Goal: Find specific page/section: Find specific page/section

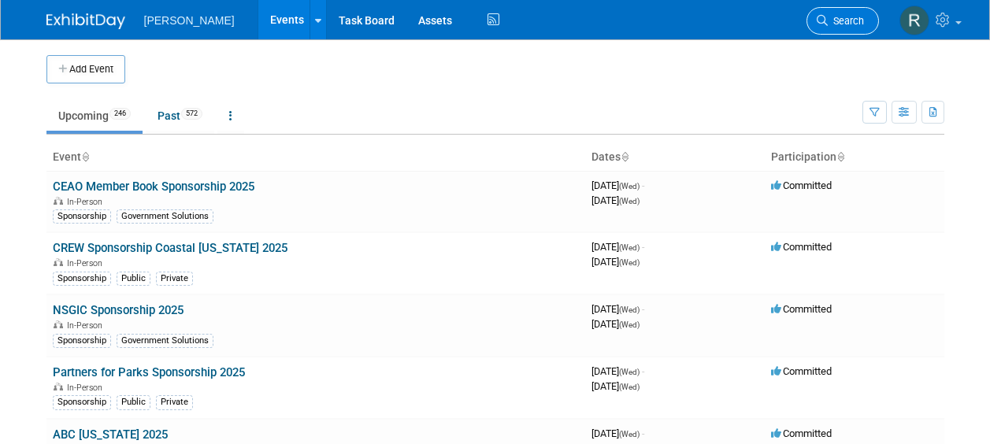
click at [835, 30] on link "Search" at bounding box center [842, 21] width 72 height 28
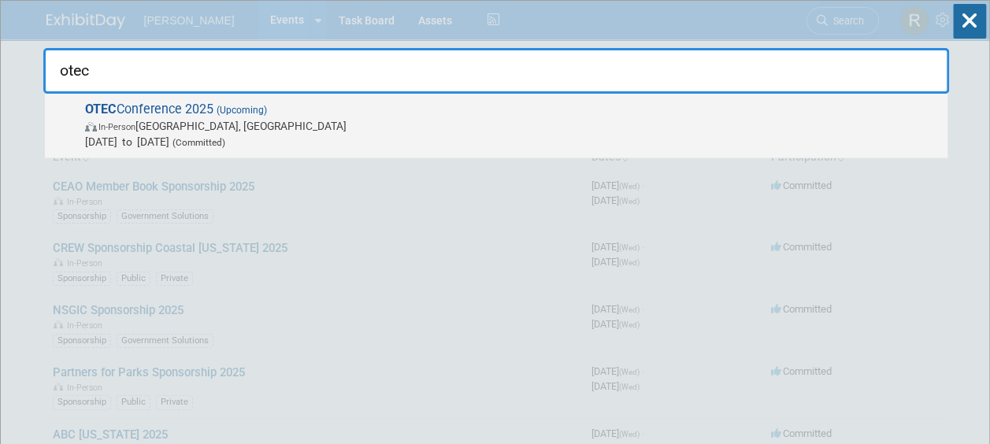
type input "otec"
click at [179, 129] on span "In-Person [GEOGRAPHIC_DATA], [GEOGRAPHIC_DATA]" at bounding box center [512, 126] width 854 height 16
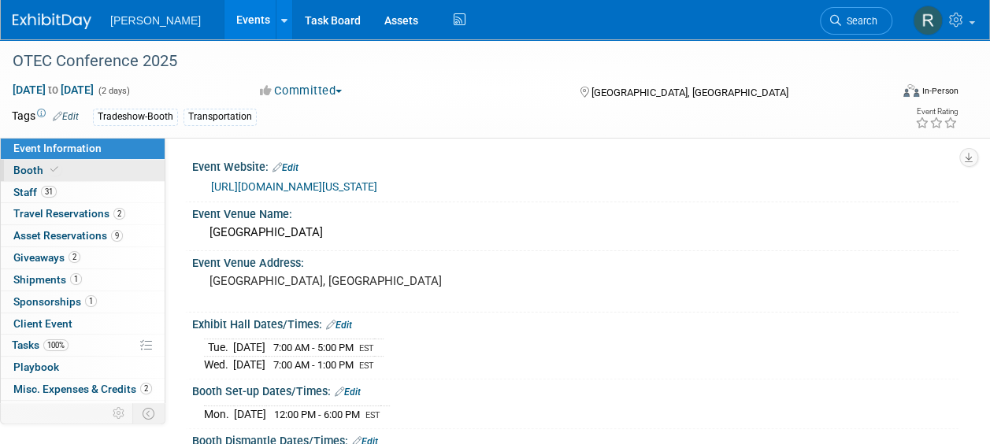
click at [54, 165] on icon at bounding box center [54, 169] width 8 height 9
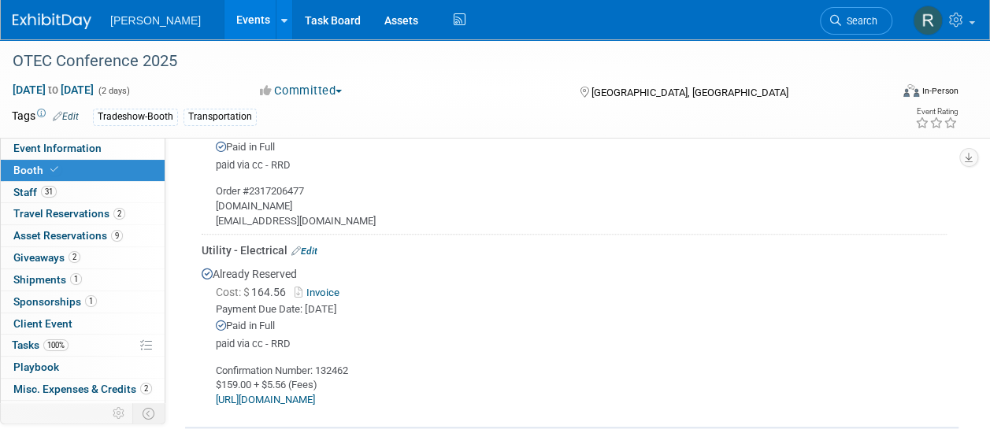
scroll to position [636, 0]
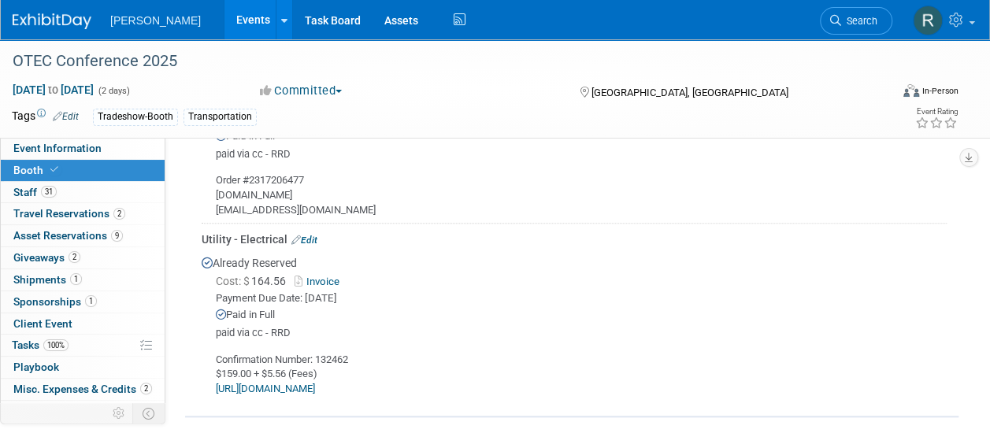
click at [331, 280] on link "Invoice" at bounding box center [320, 282] width 51 height 12
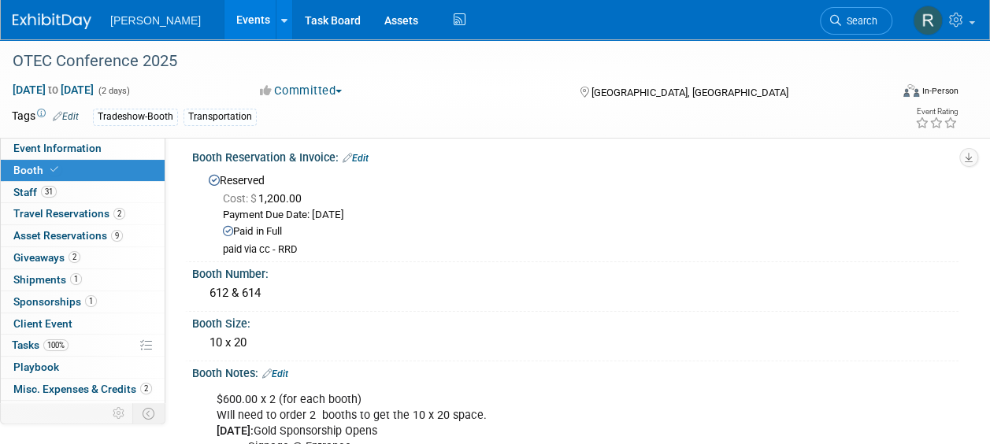
scroll to position [0, 0]
